Goal: Transaction & Acquisition: Purchase product/service

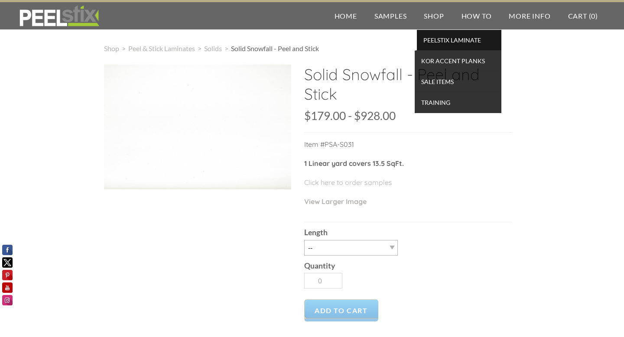
click at [446, 41] on span "PEELSTIX Laminate" at bounding box center [459, 40] width 80 height 12
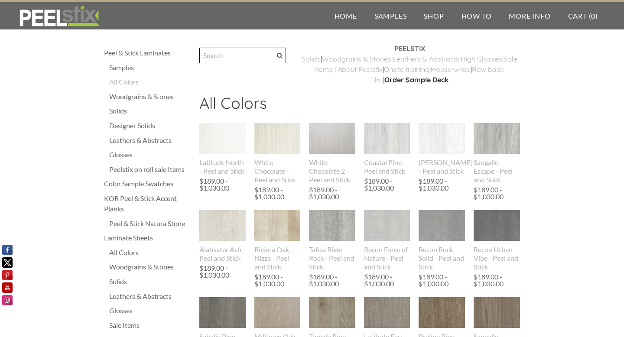
click at [236, 52] on input "Search" at bounding box center [242, 56] width 87 height 16
type input "solid victorian white"
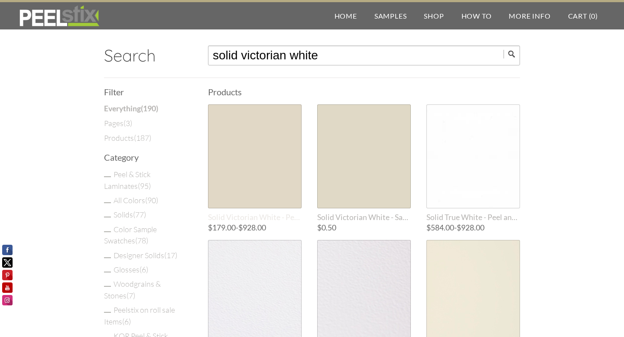
click at [258, 217] on span "Solid Victorian White - Peel and Stick" at bounding box center [255, 217] width 94 height 9
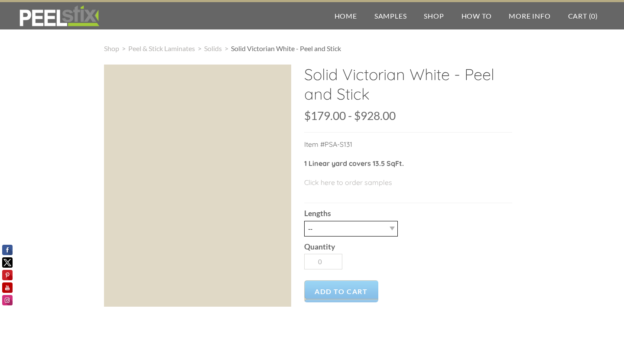
click at [390, 229] on select "-- 3LY 10LY 15LY 30LY" at bounding box center [351, 229] width 94 height 16
click at [391, 230] on select "-- 3LY 10LY 15LY 30LY" at bounding box center [351, 229] width 94 height 16
select select "3LY"
type input "1"
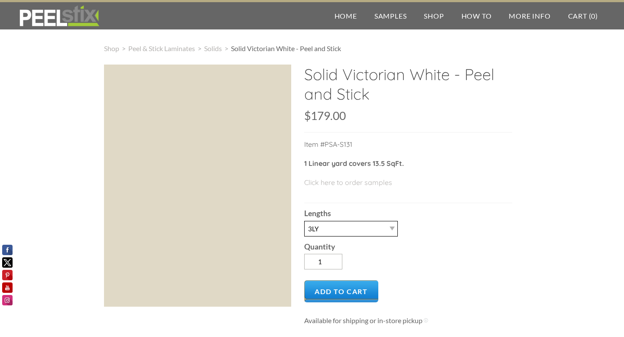
click at [392, 227] on select "-- 3LY 10LY 15LY 30LY" at bounding box center [351, 229] width 94 height 16
click at [393, 227] on select "-- 3LY 10LY 15LY 30LY" at bounding box center [351, 229] width 94 height 16
select select "3LY"
click at [347, 289] on span "Add to Cart" at bounding box center [341, 291] width 74 height 22
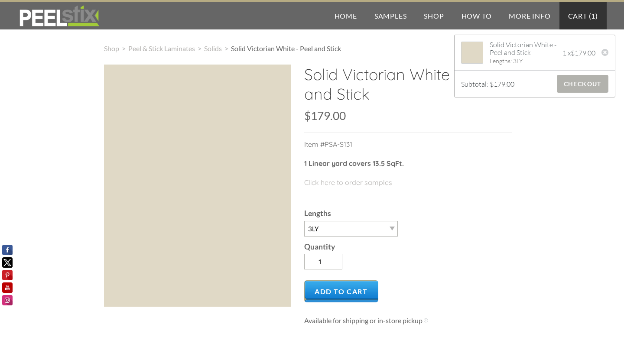
click at [587, 81] on span "Checkout" at bounding box center [583, 84] width 52 height 18
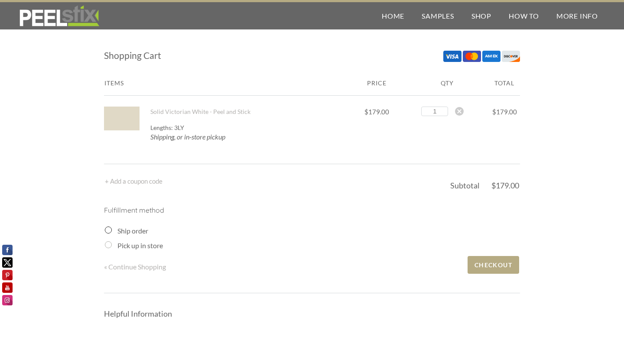
click at [108, 233] on input "Ship order" at bounding box center [108, 230] width 7 height 7
click at [107, 230] on input "Ship order" at bounding box center [108, 230] width 7 height 7
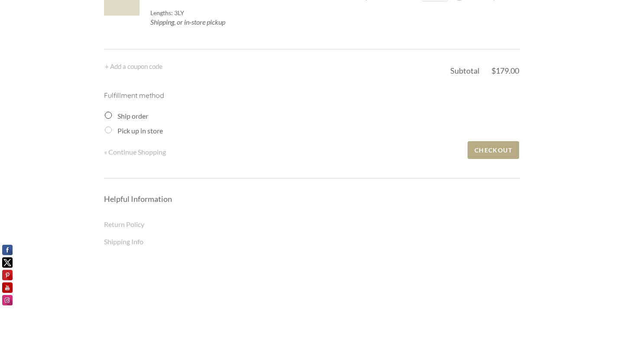
scroll to position [119, 0]
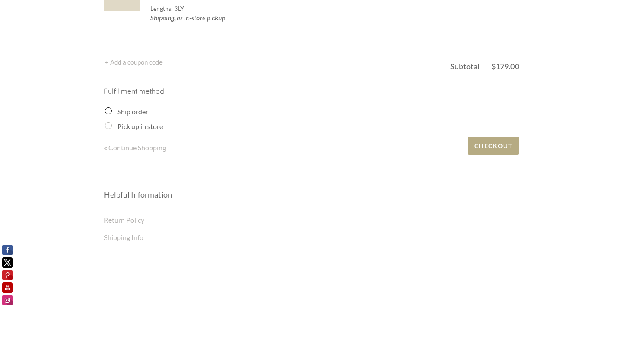
click at [107, 111] on input "Ship order" at bounding box center [108, 110] width 7 height 7
click at [499, 146] on span "Checkout" at bounding box center [493, 146] width 52 height 18
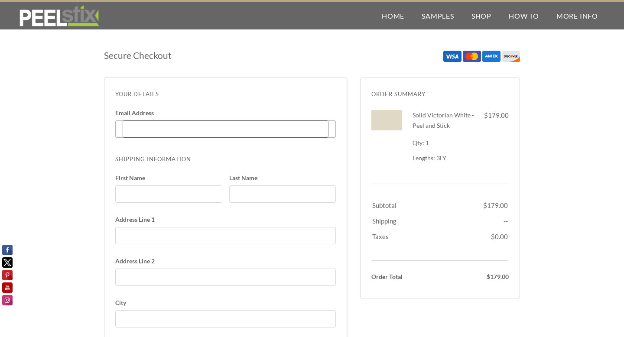
click at [162, 126] on input "Email Address Enter code" at bounding box center [226, 128] width 206 height 17
type input "[EMAIL_ADDRESS][DOMAIN_NAME]"
click at [159, 196] on input "First Name" at bounding box center [168, 193] width 107 height 17
type input "Leng"
click at [242, 198] on input "Last Name" at bounding box center [282, 193] width 107 height 17
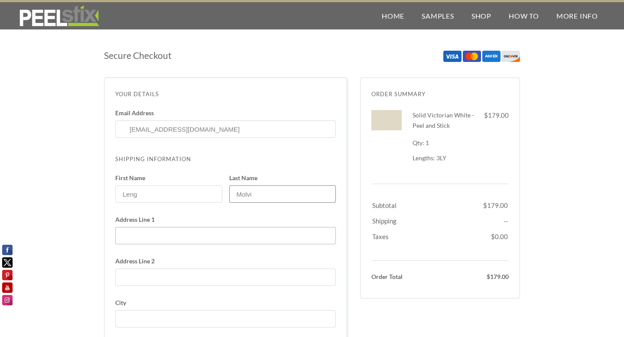
type input "Molvi"
click at [169, 238] on input "Address Line 1" at bounding box center [225, 235] width 220 height 17
type input "[STREET_ADDRESS]"
click at [136, 316] on input "City" at bounding box center [225, 318] width 220 height 17
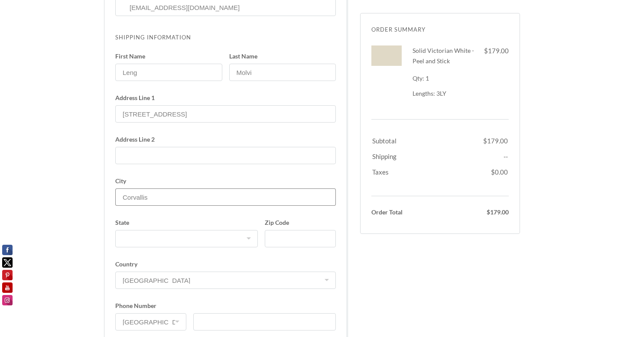
scroll to position [123, 0]
type input "Corvallis"
click at [147, 234] on select "[US_STATE] [US_STATE] [US_STATE] [US_STATE] [US_STATE] [US_STATE] [US_STATE] [U…" at bounding box center [186, 236] width 142 height 17
select select "OR"
click at [283, 233] on input "Zip Code" at bounding box center [300, 236] width 71 height 17
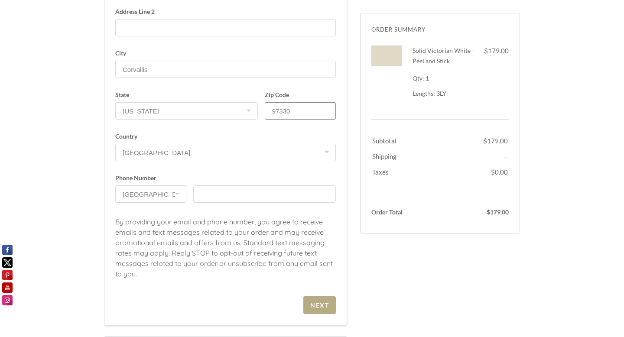
scroll to position [250, 0]
type input "97330"
click at [253, 194] on input "text" at bounding box center [264, 193] width 142 height 17
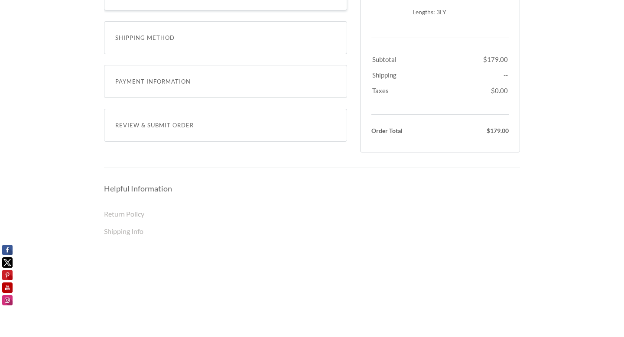
scroll to position [455, 0]
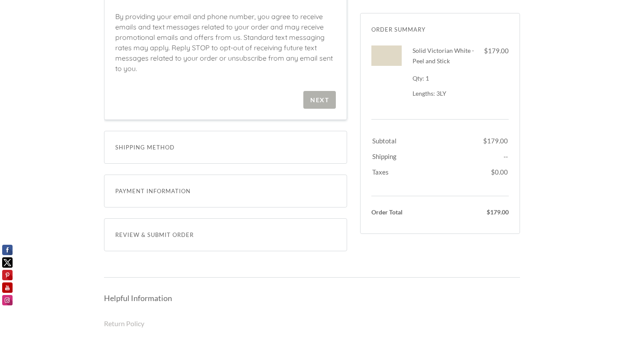
type input "5416026371"
click at [321, 95] on span "Next" at bounding box center [319, 100] width 32 height 18
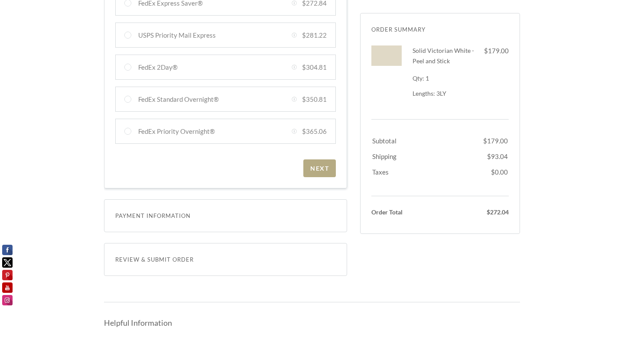
scroll to position [376, 0]
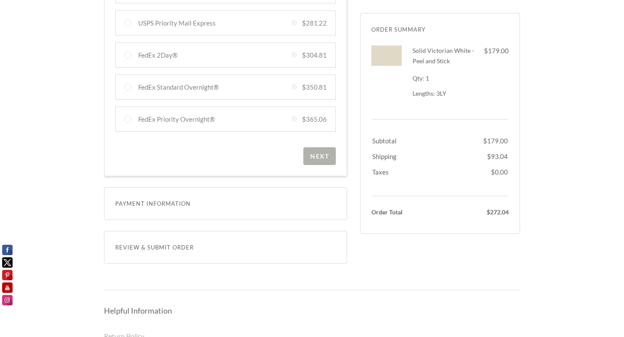
click at [319, 158] on div "Next" at bounding box center [319, 155] width 19 height 7
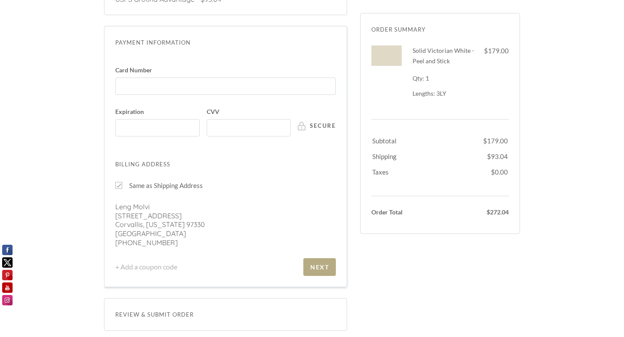
scroll to position [213, 0]
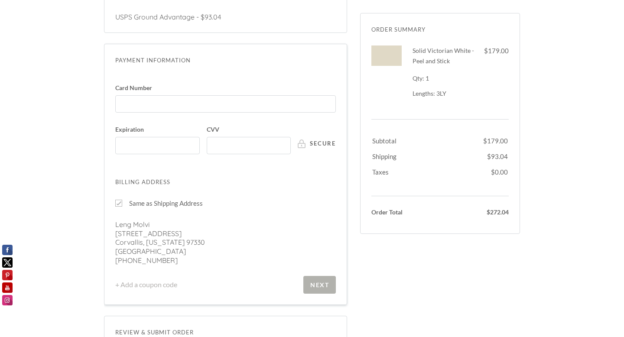
click at [322, 283] on div "Next" at bounding box center [319, 284] width 19 height 7
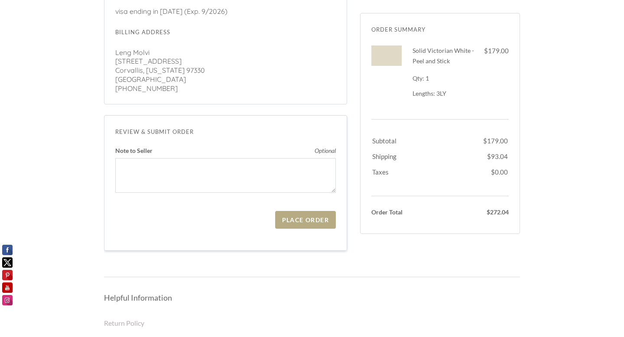
scroll to position [291, 0]
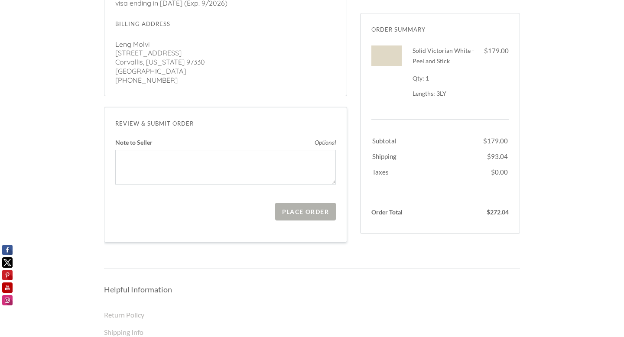
click at [301, 210] on div "Place Order" at bounding box center [305, 211] width 47 height 7
